Goal: Task Accomplishment & Management: Manage account settings

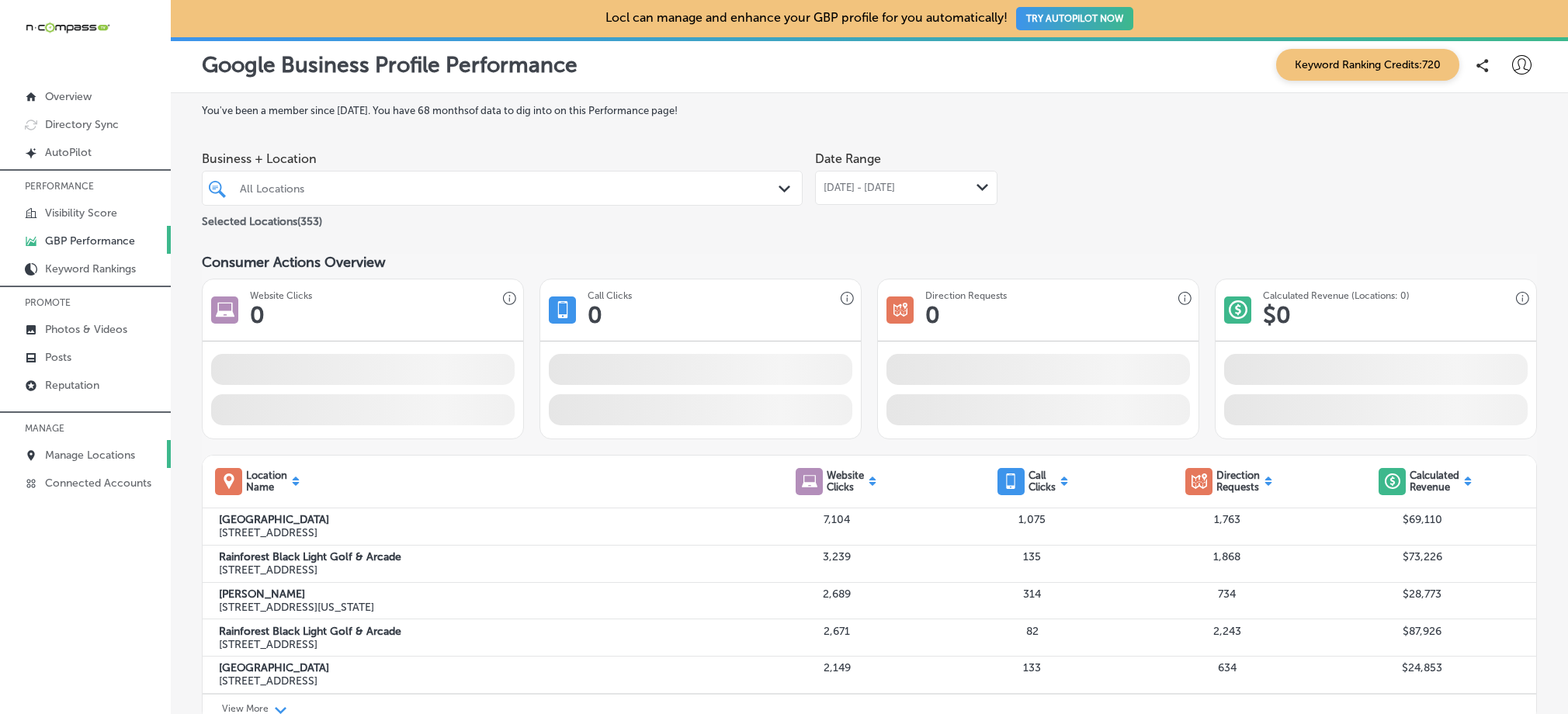
click at [123, 446] on link "Manage Locations" at bounding box center [85, 453] width 171 height 28
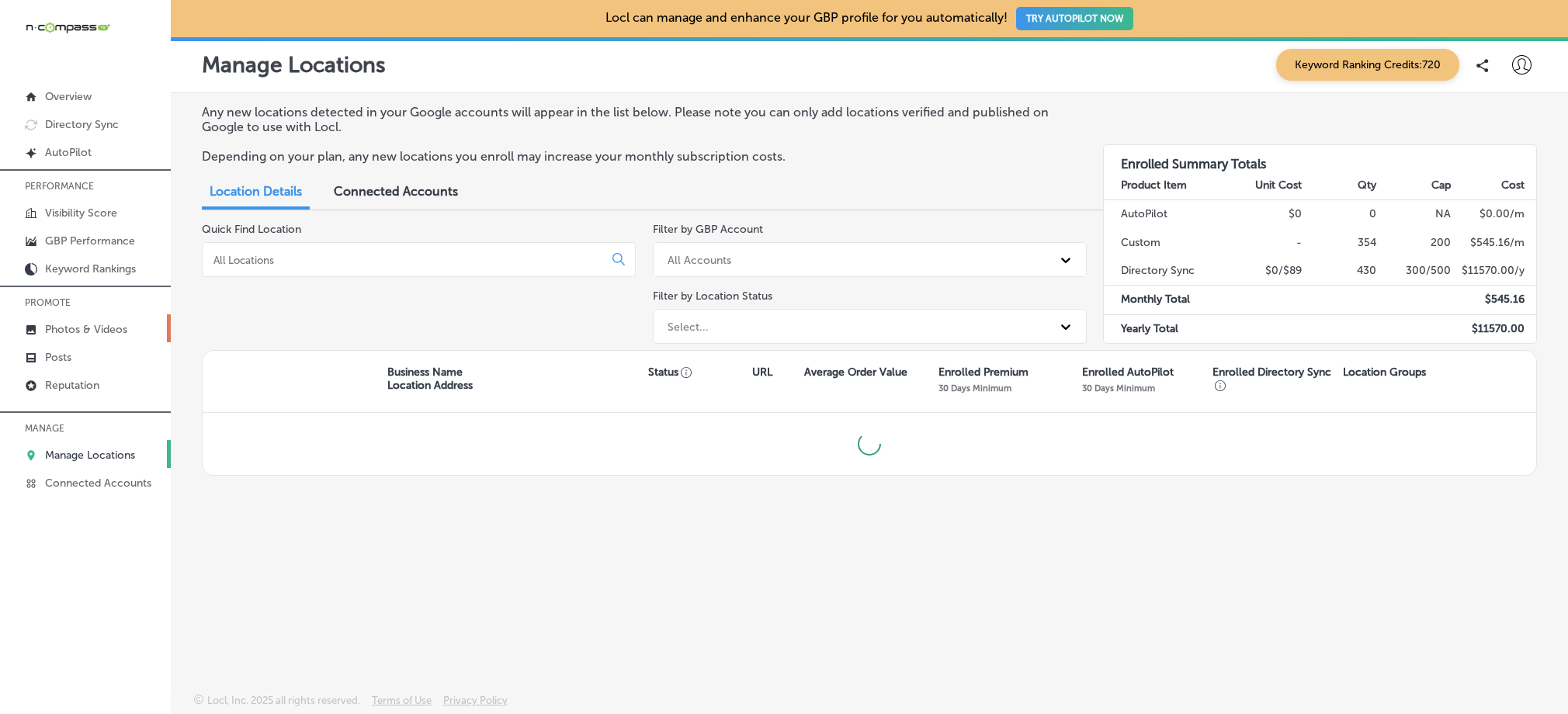
click at [75, 325] on p "Photos & Videos" at bounding box center [87, 330] width 82 height 13
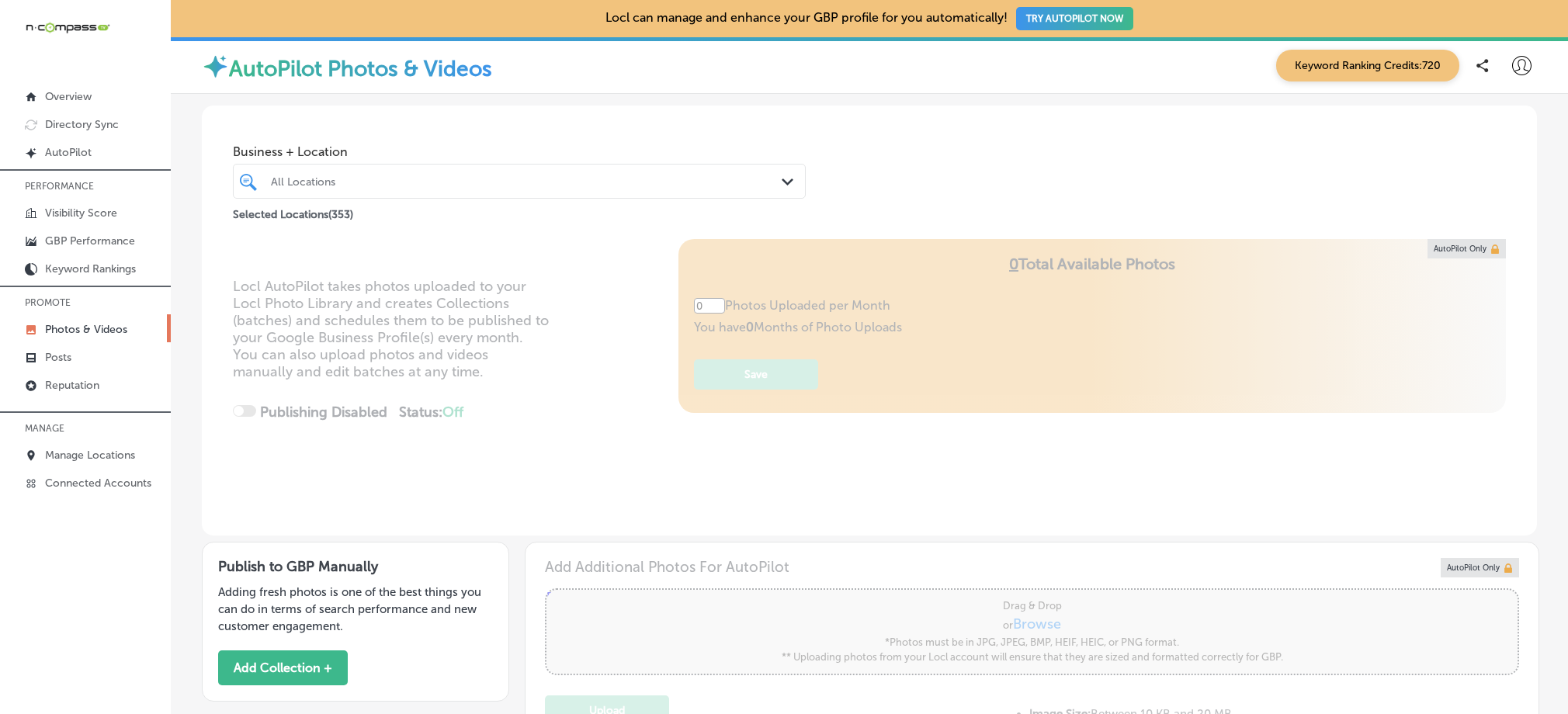
type input "5"
click at [540, 182] on div "All Locations" at bounding box center [527, 182] width 512 height 13
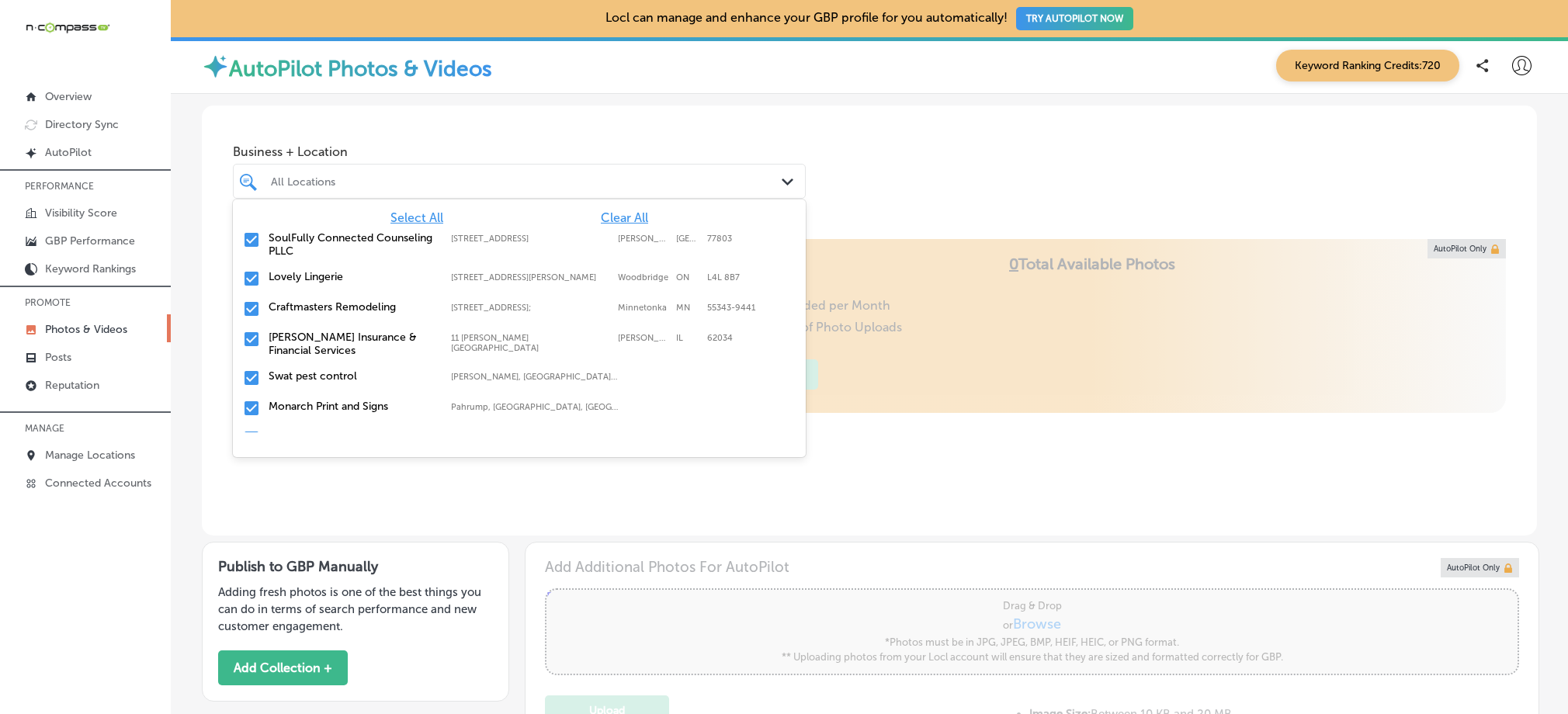
click at [601, 217] on span "Clear All" at bounding box center [624, 218] width 47 height 15
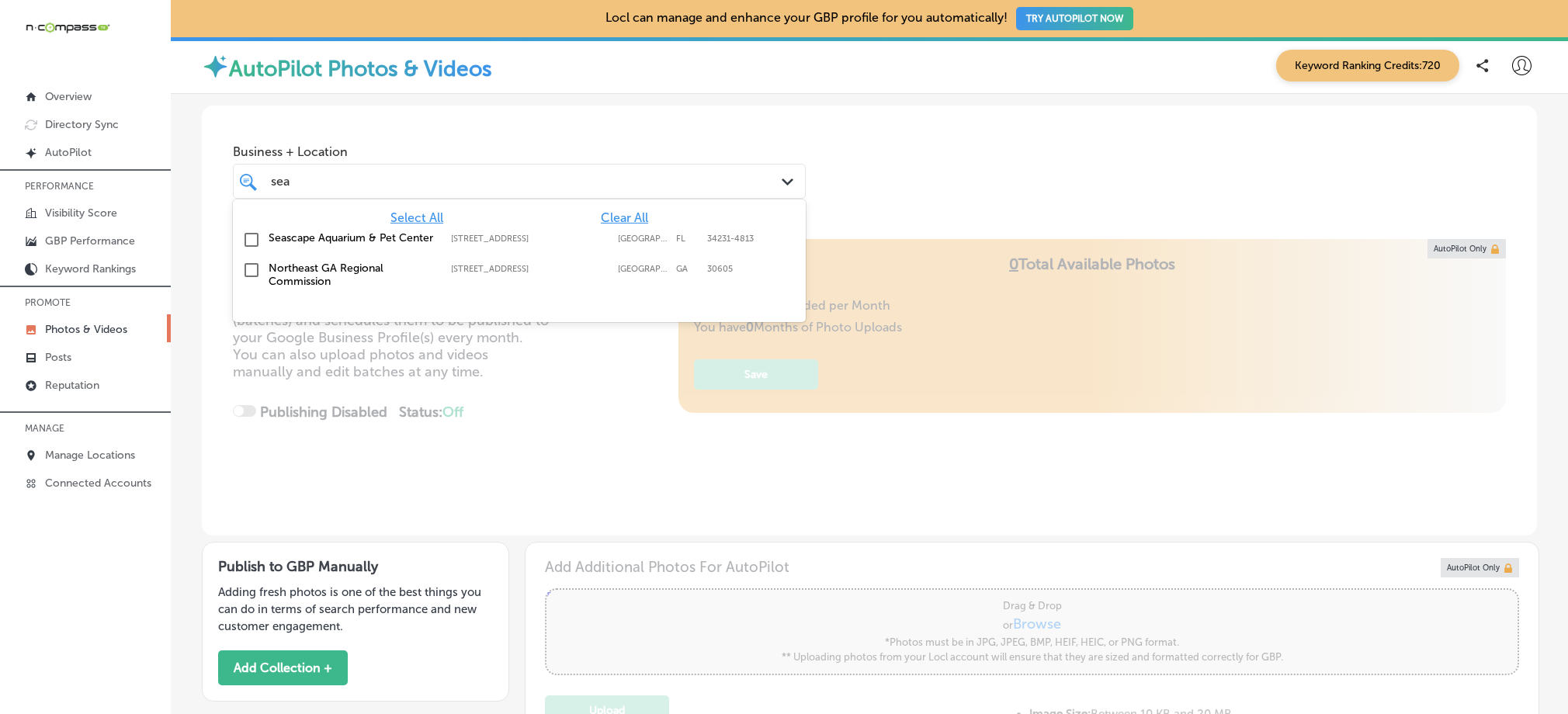
click at [326, 235] on label "Seascape Aquarium & Pet Center" at bounding box center [352, 238] width 167 height 13
type input "sea"
click at [845, 145] on div "Business + Location option [STREET_ADDRESS]. option [STREET_ADDRESS]. 3 results…" at bounding box center [869, 165] width 1335 height 118
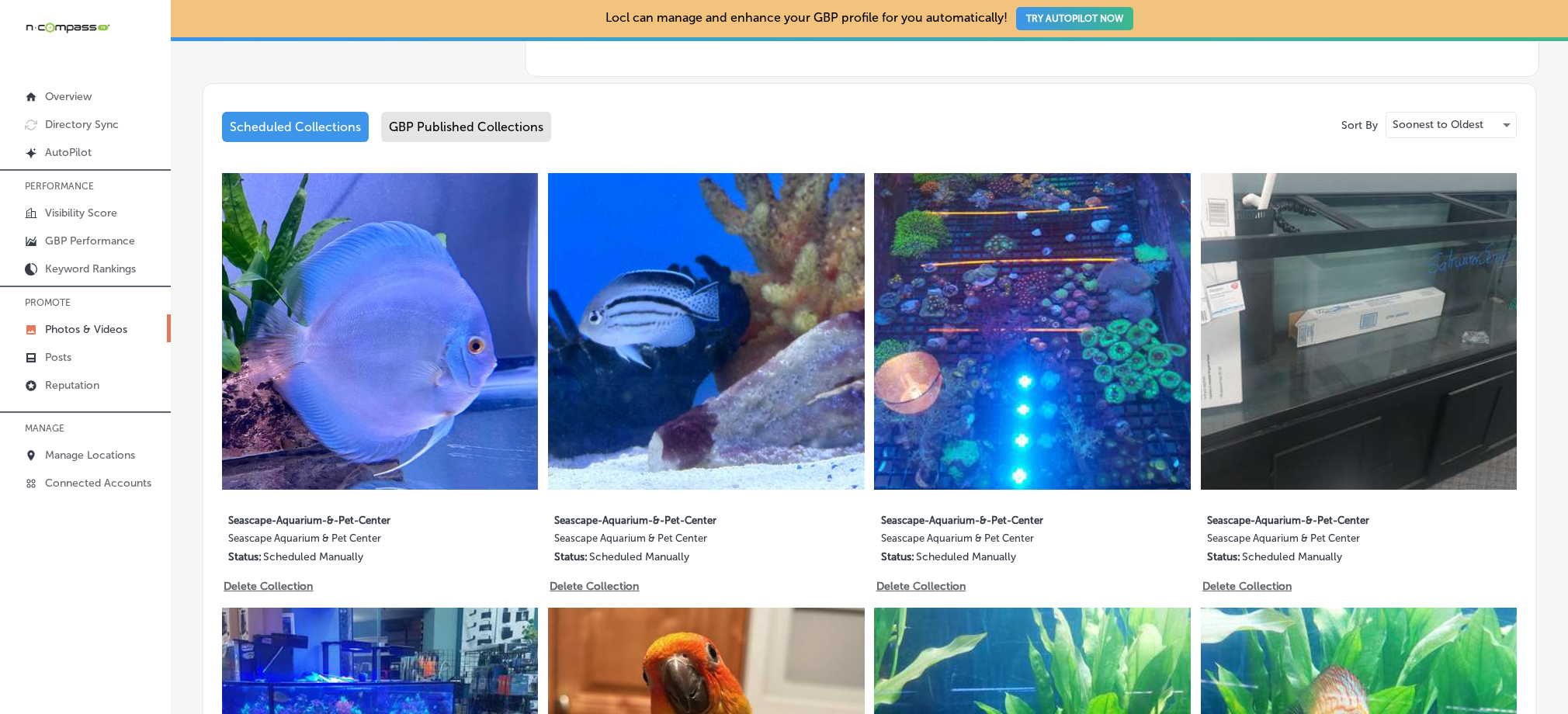
click at [463, 127] on div "GBP Published Collections" at bounding box center [466, 127] width 170 height 30
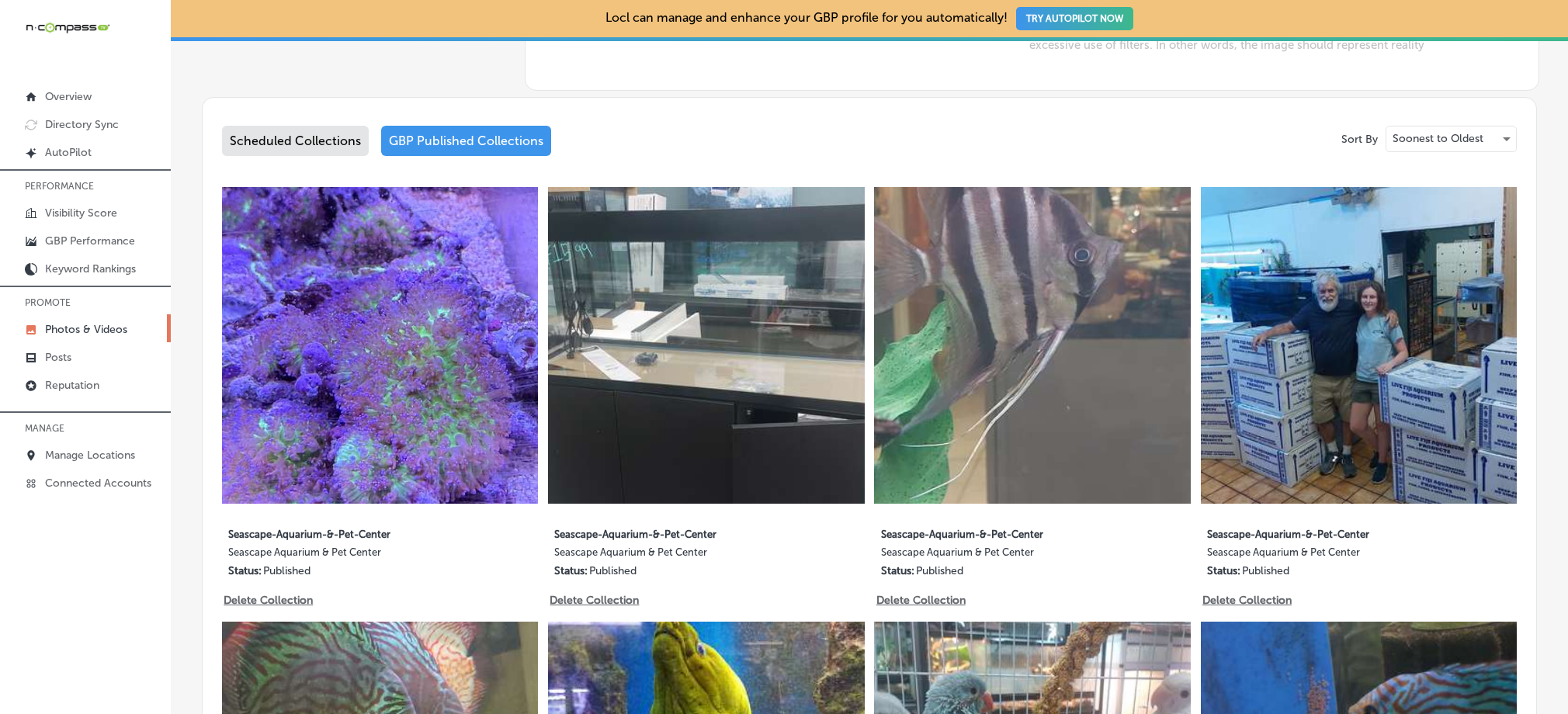
scroll to position [736, 0]
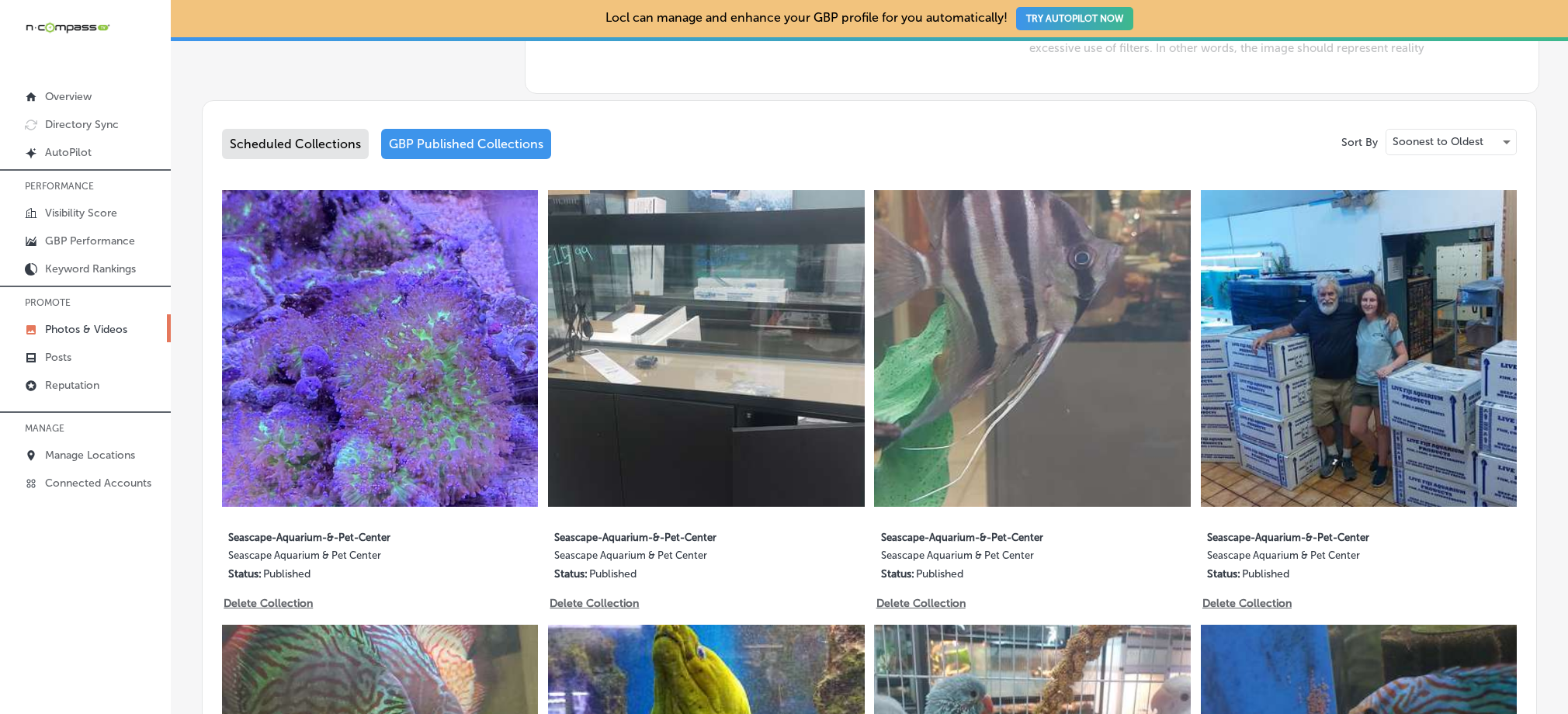
click at [299, 137] on div "Scheduled Collections" at bounding box center [295, 144] width 146 height 30
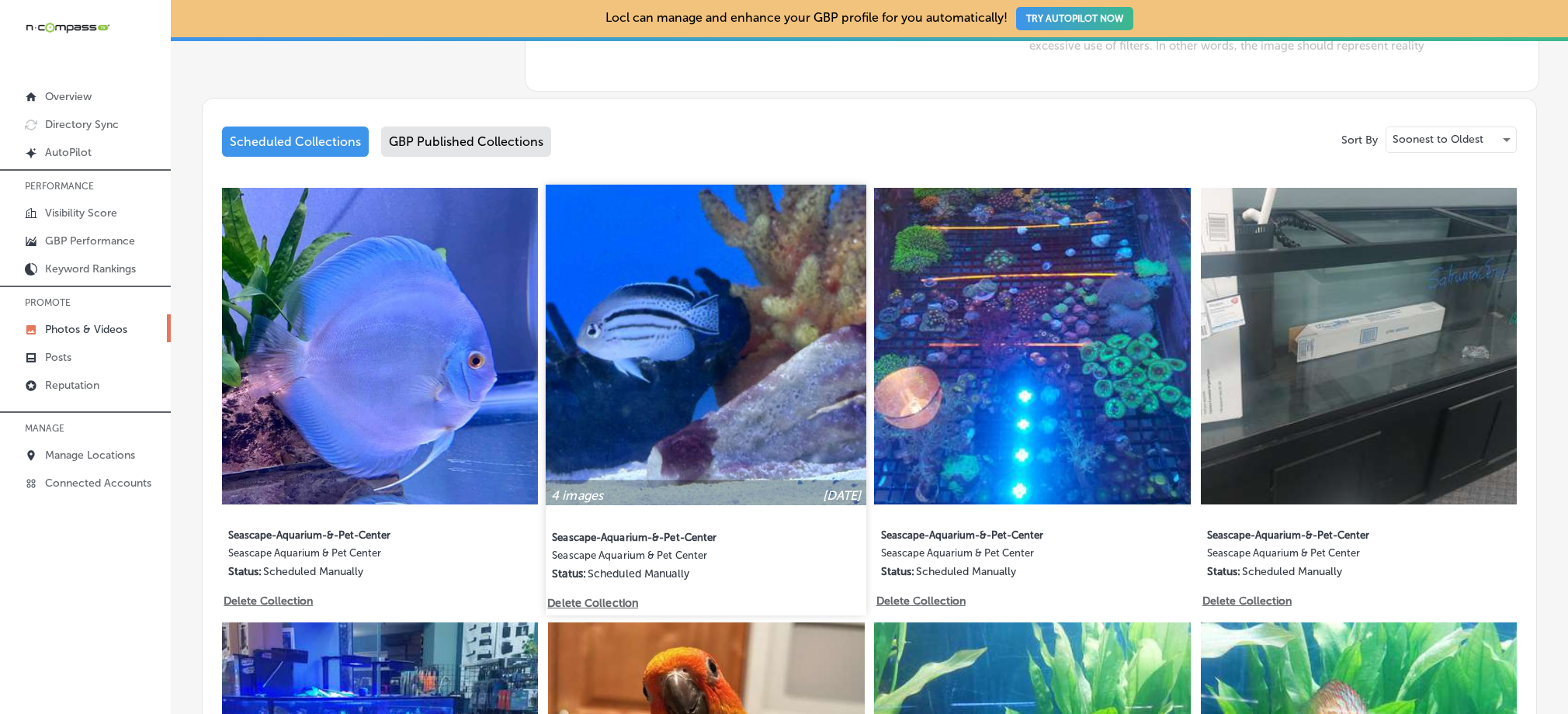
scroll to position [739, 0]
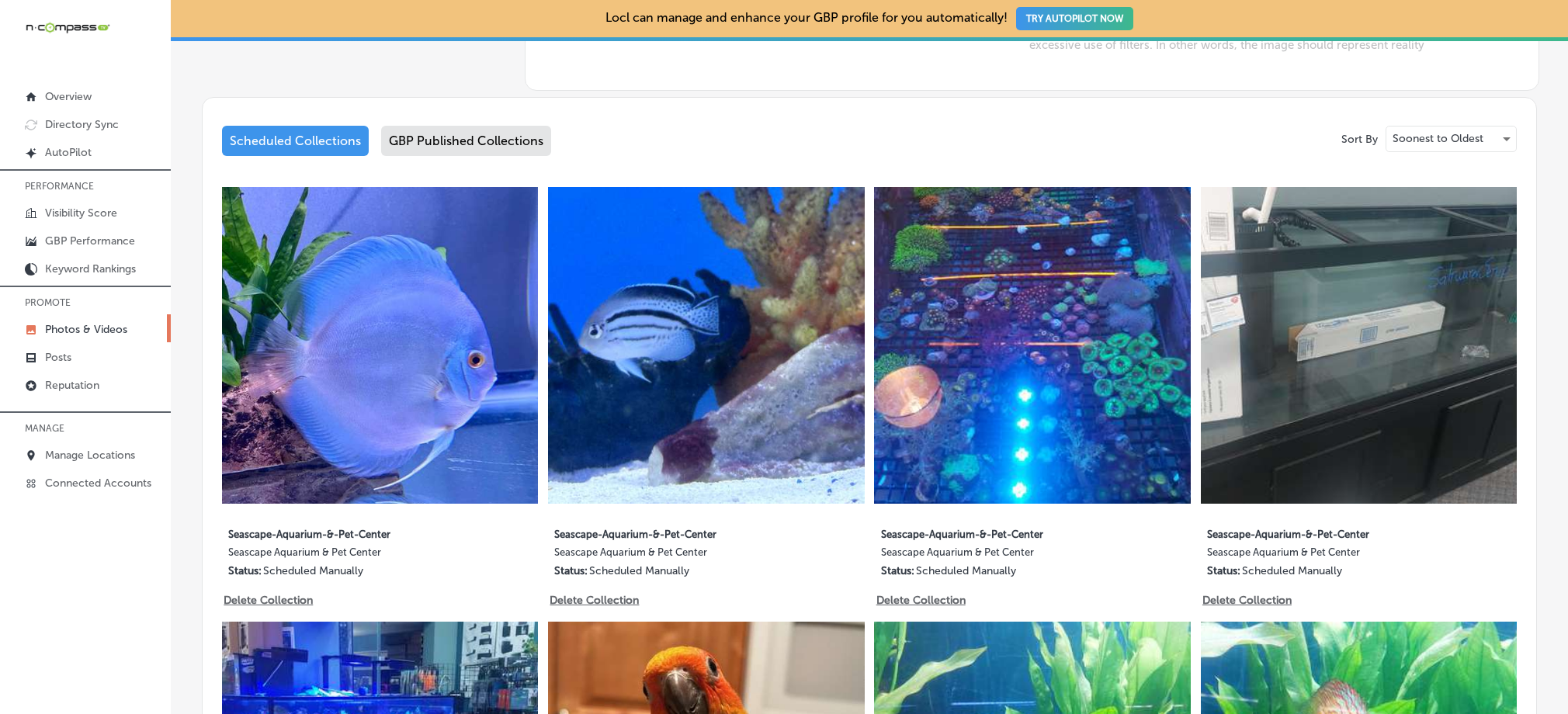
click at [407, 140] on div "GBP Published Collections" at bounding box center [466, 141] width 170 height 30
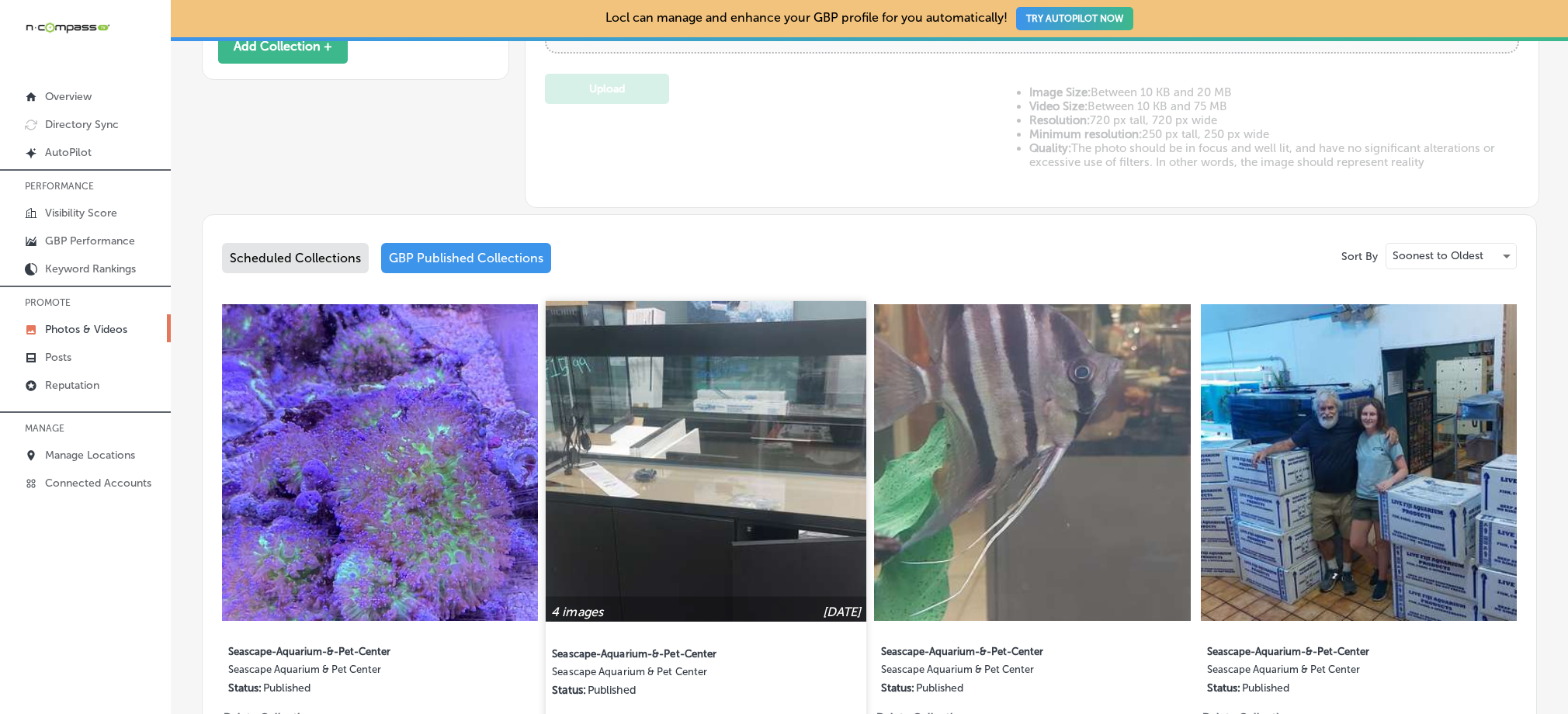
scroll to position [664, 0]
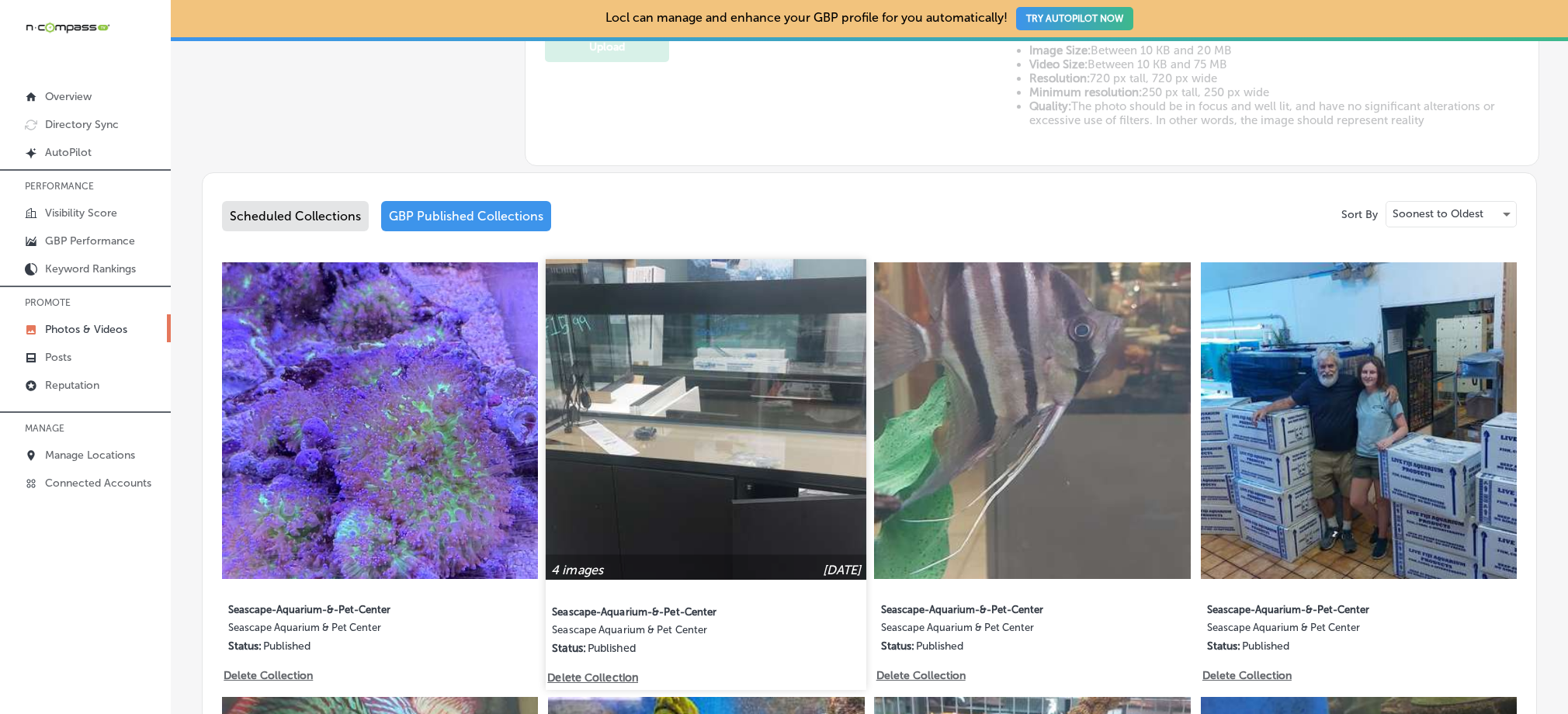
click at [693, 292] on img at bounding box center [707, 420] width 321 height 321
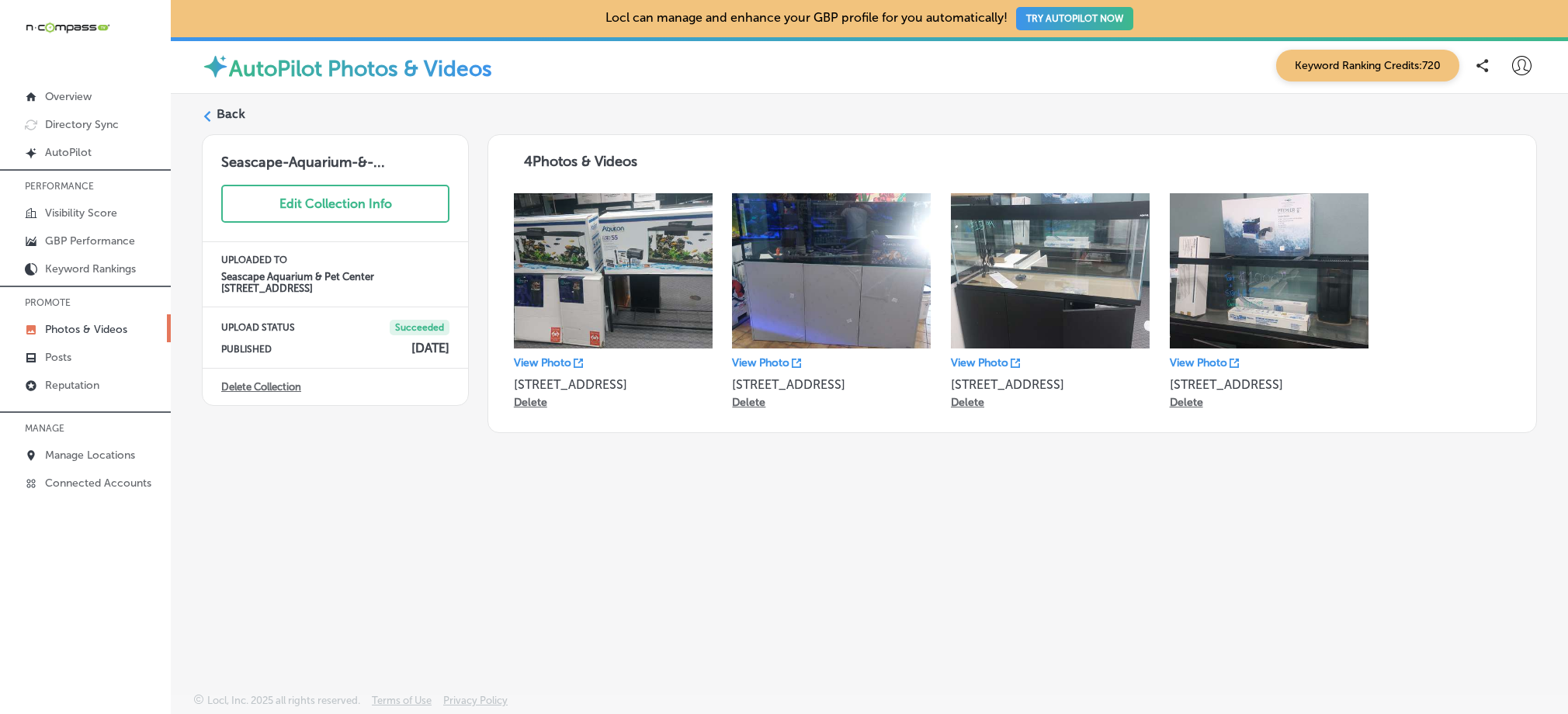
click at [208, 114] on polygon at bounding box center [208, 116] width 7 height 11
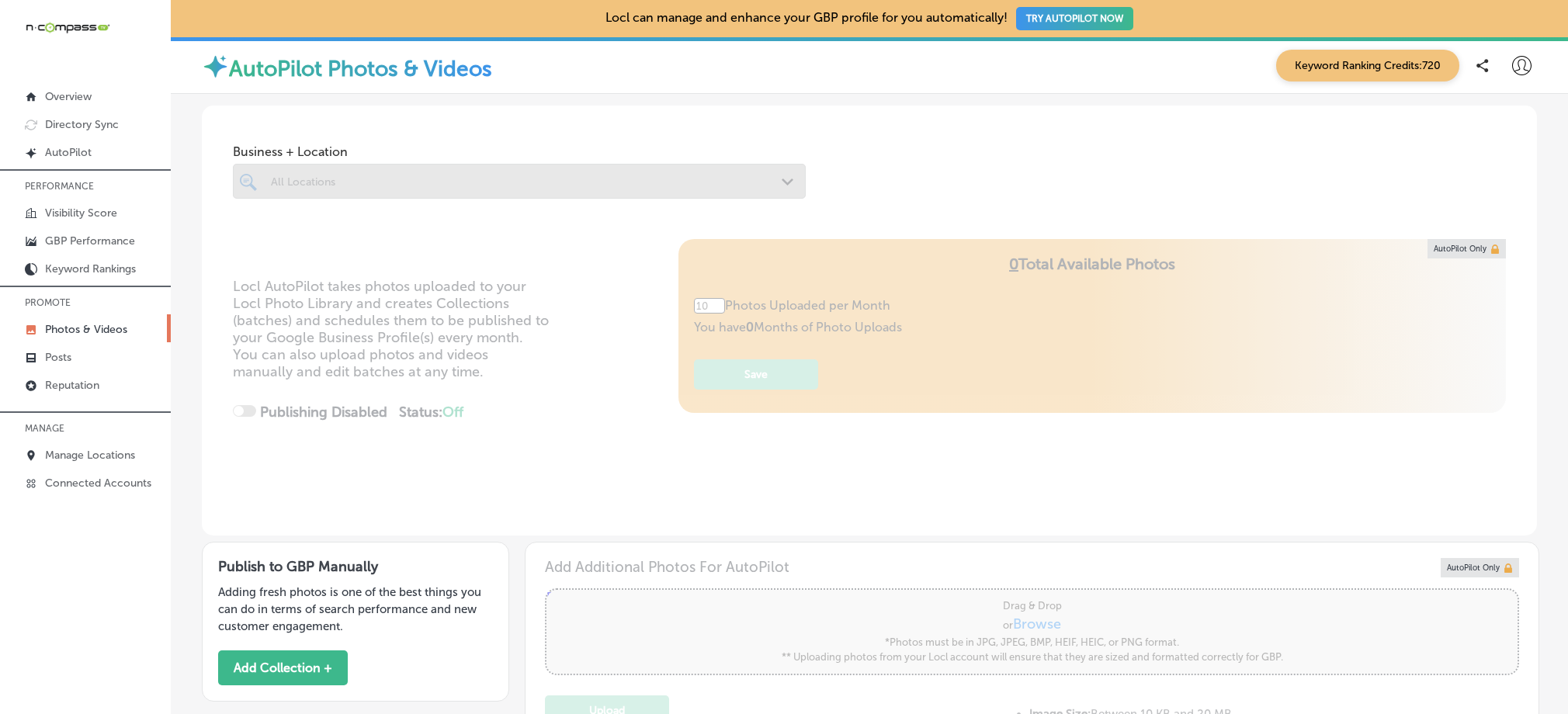
type input "5"
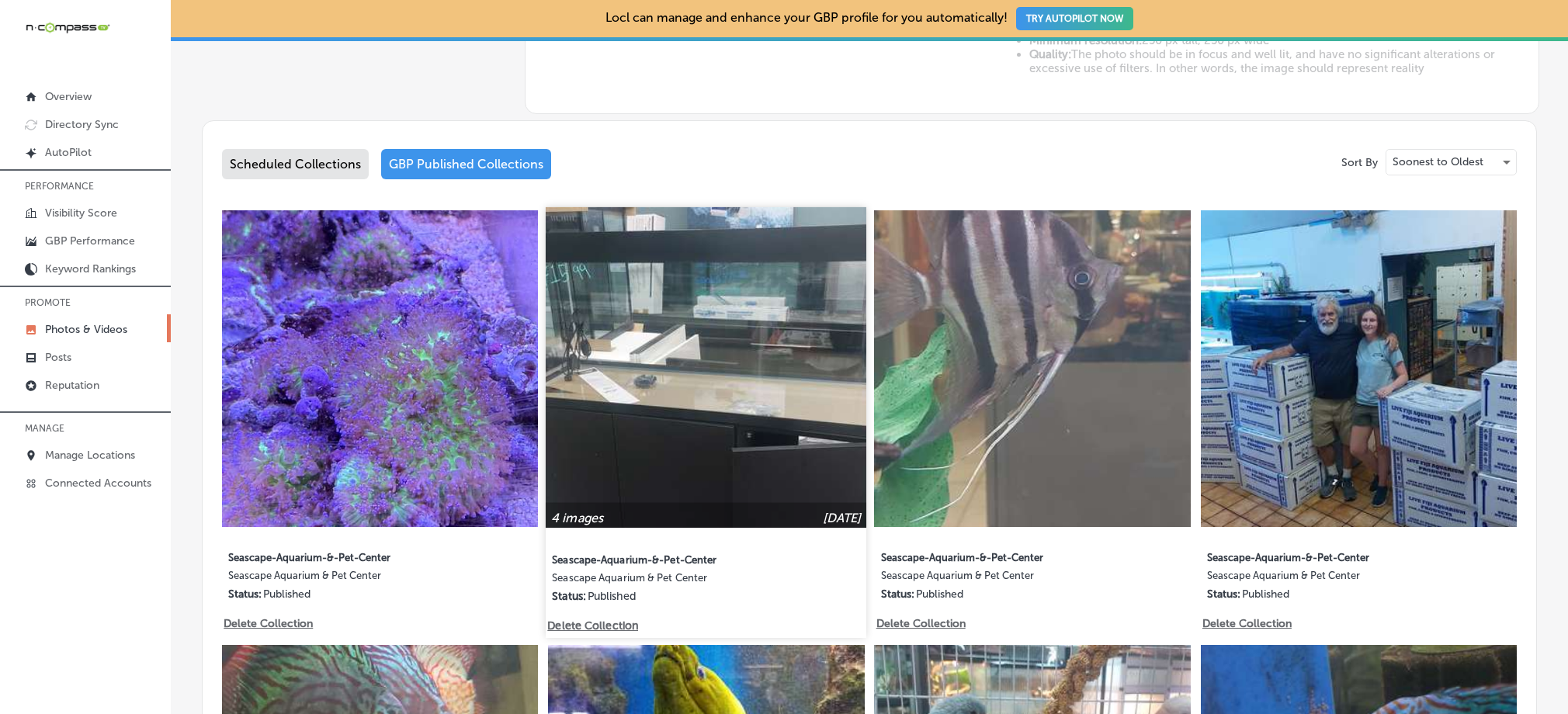
scroll to position [755, 0]
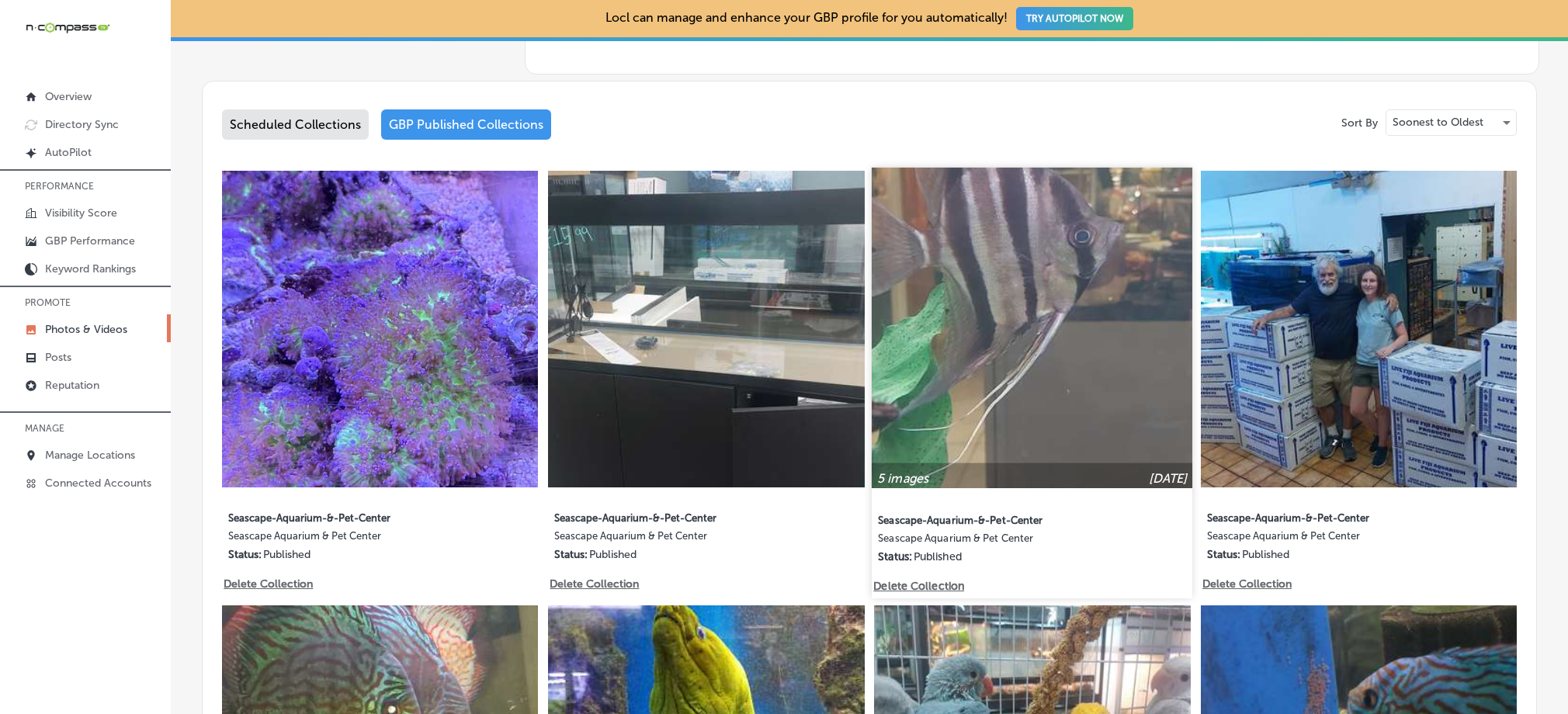
click at [1020, 382] on img at bounding box center [1032, 328] width 321 height 321
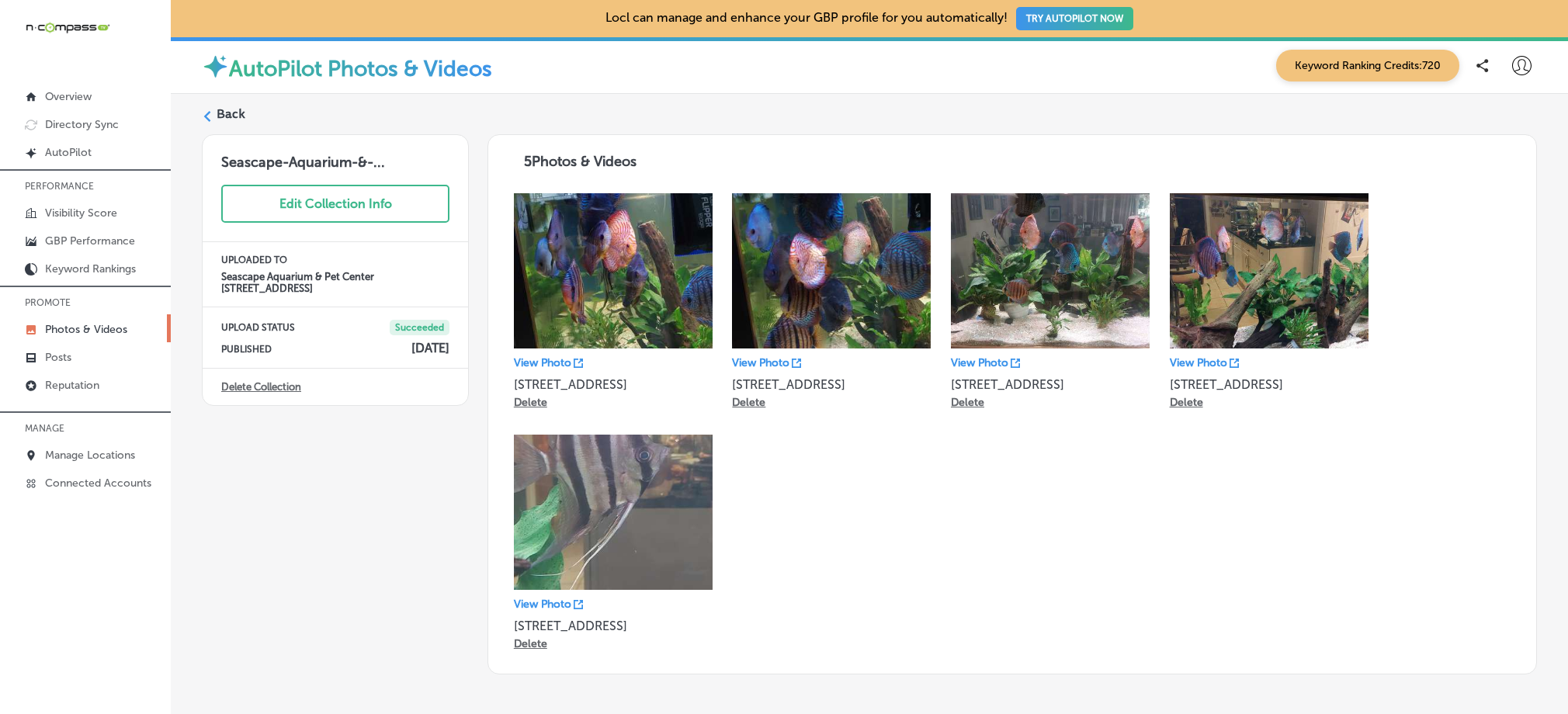
click at [237, 114] on label "Back" at bounding box center [231, 114] width 29 height 17
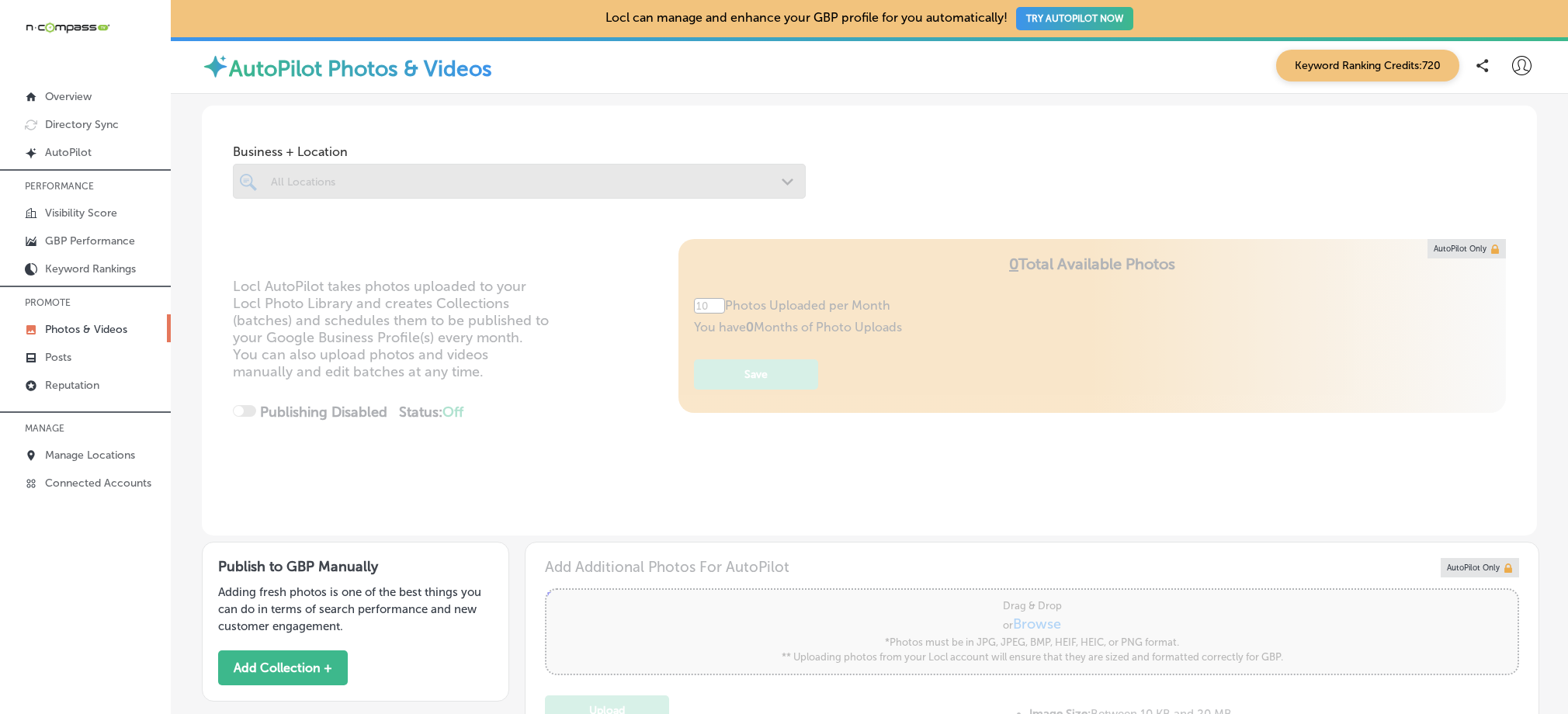
type input "5"
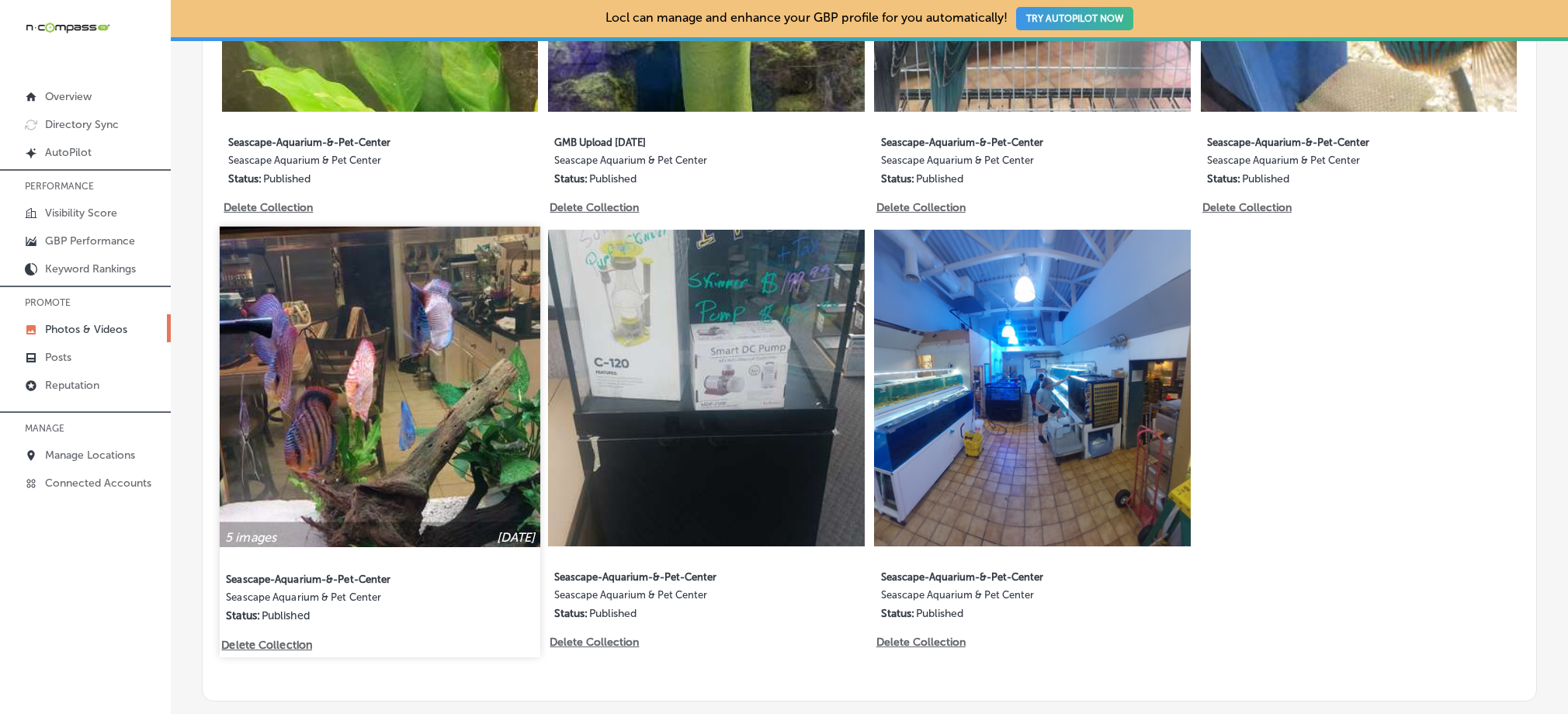
scroll to position [1575, 0]
